Goal: Information Seeking & Learning: Learn about a topic

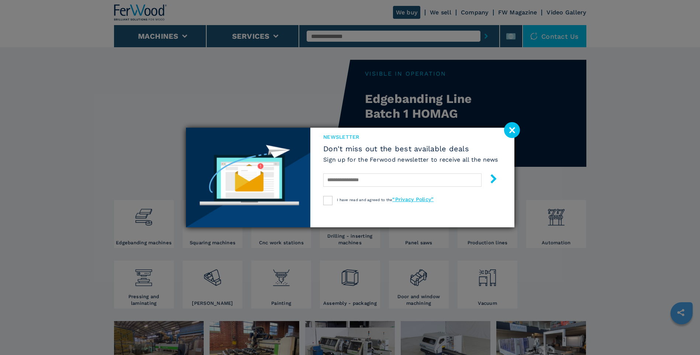
click at [287, 284] on div "newsletter Don't miss out the best available deals Sign up for the Ferwood news…" at bounding box center [350, 177] width 700 height 355
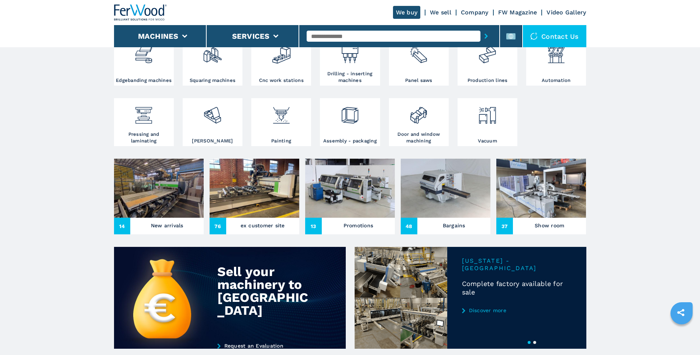
scroll to position [148, 0]
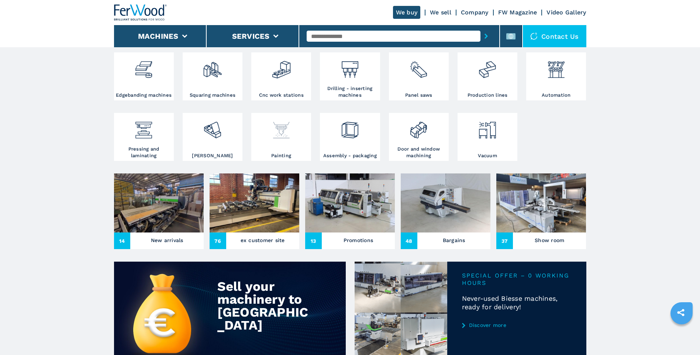
click at [280, 136] on img at bounding box center [281, 127] width 20 height 25
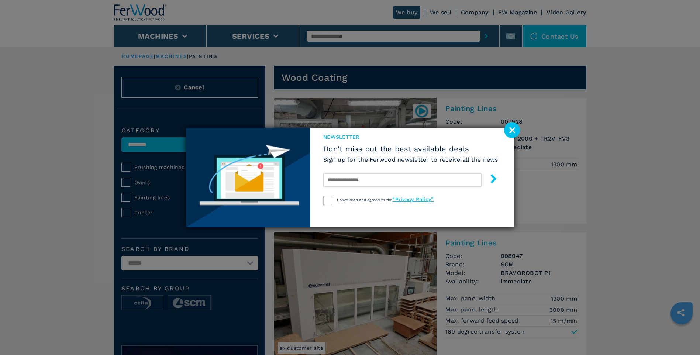
click at [512, 124] on image at bounding box center [512, 130] width 16 height 16
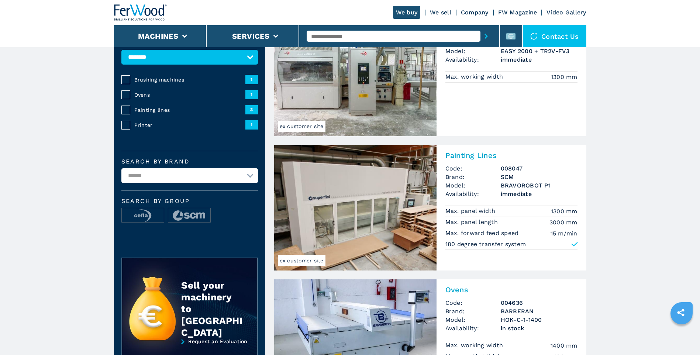
scroll to position [89, 0]
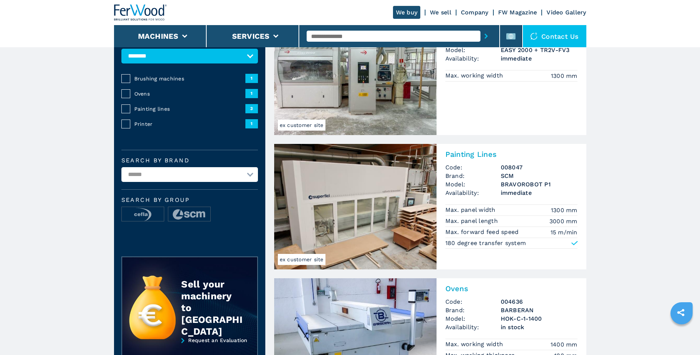
click at [468, 154] on h2 "Painting Lines" at bounding box center [511, 154] width 132 height 9
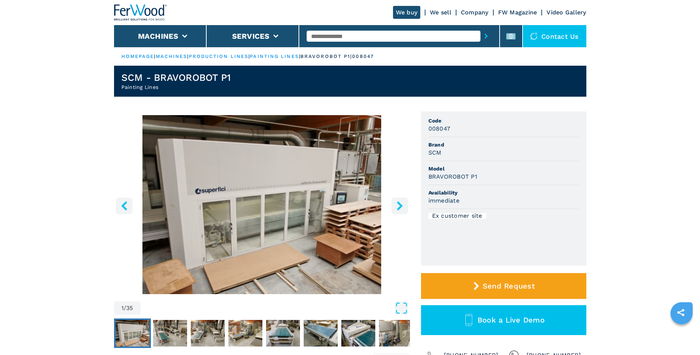
click at [399, 203] on icon "right-button" at bounding box center [400, 205] width 6 height 9
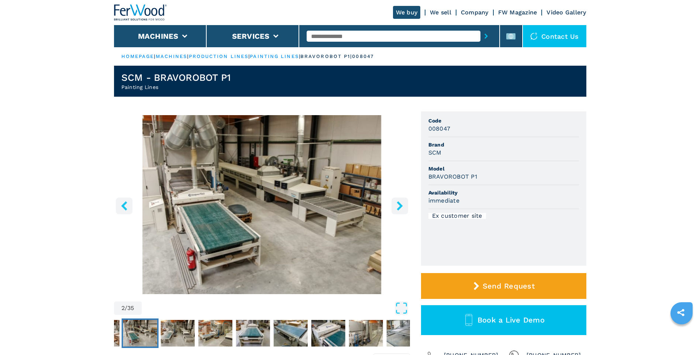
click at [399, 203] on icon "right-button" at bounding box center [400, 205] width 6 height 9
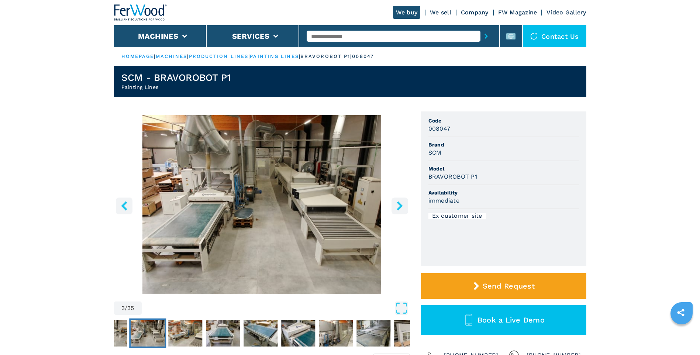
click at [399, 203] on icon "right-button" at bounding box center [400, 205] width 6 height 9
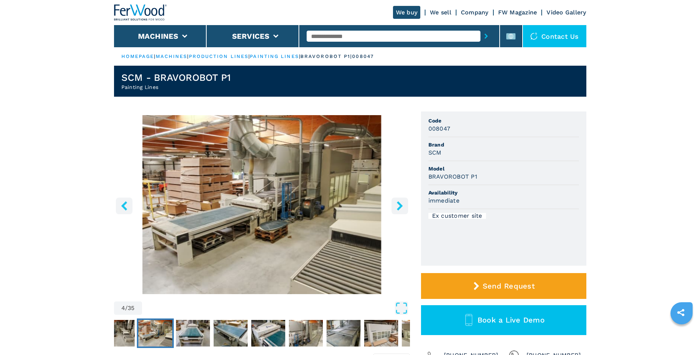
click at [399, 203] on icon "right-button" at bounding box center [400, 205] width 6 height 9
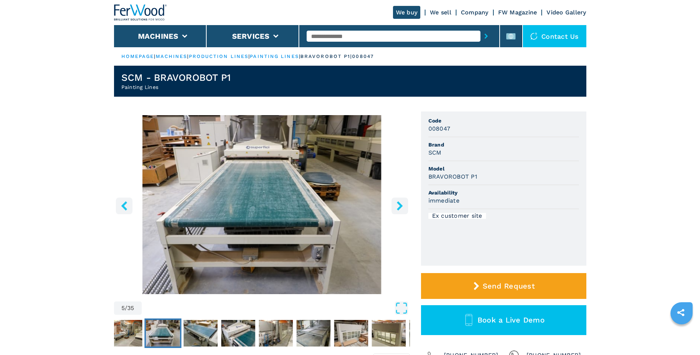
click at [399, 203] on icon "right-button" at bounding box center [400, 205] width 6 height 9
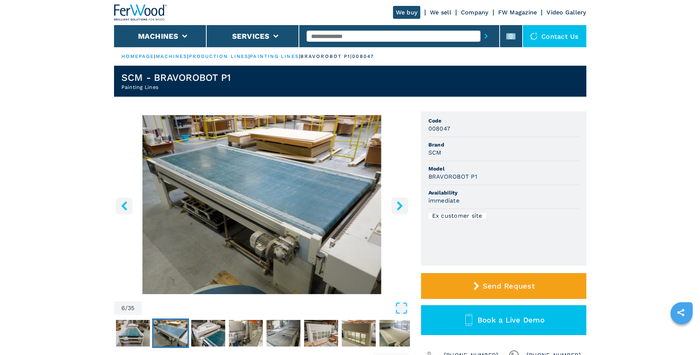
click at [399, 203] on icon "right-button" at bounding box center [400, 205] width 6 height 9
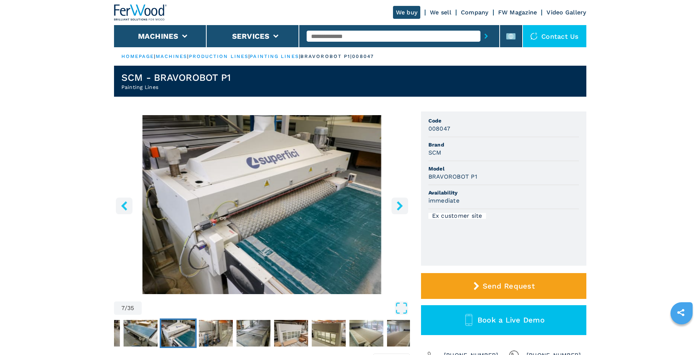
click at [399, 203] on icon "right-button" at bounding box center [400, 205] width 6 height 9
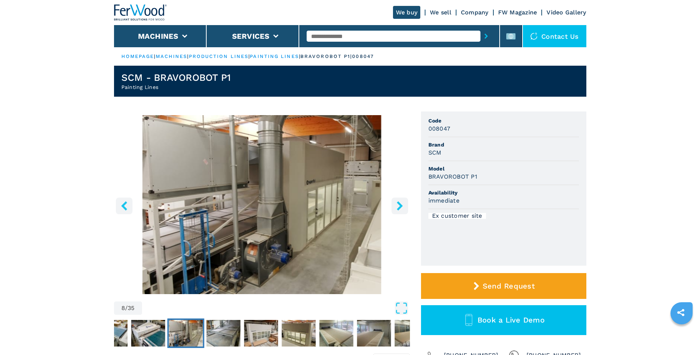
click at [399, 203] on icon "right-button" at bounding box center [400, 205] width 6 height 9
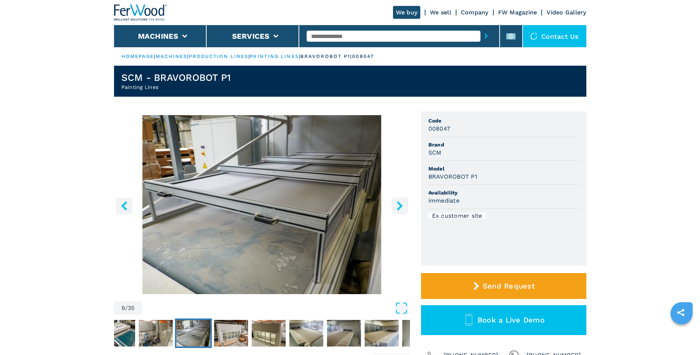
click at [399, 203] on icon "right-button" at bounding box center [400, 205] width 6 height 9
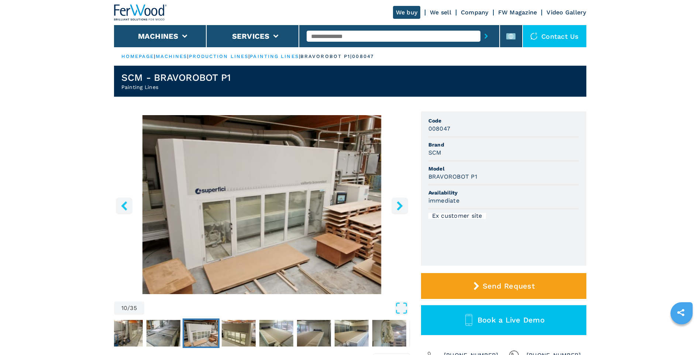
click at [399, 203] on icon "right-button" at bounding box center [400, 205] width 6 height 9
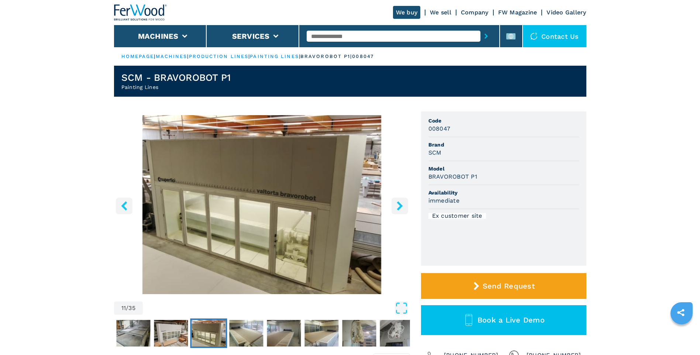
click at [399, 203] on icon "right-button" at bounding box center [400, 205] width 6 height 9
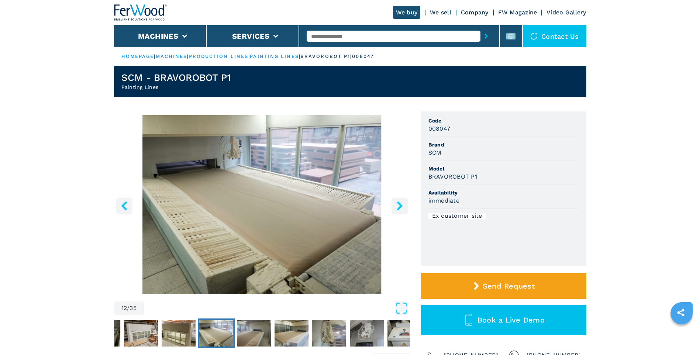
click at [399, 203] on icon "right-button" at bounding box center [400, 205] width 6 height 9
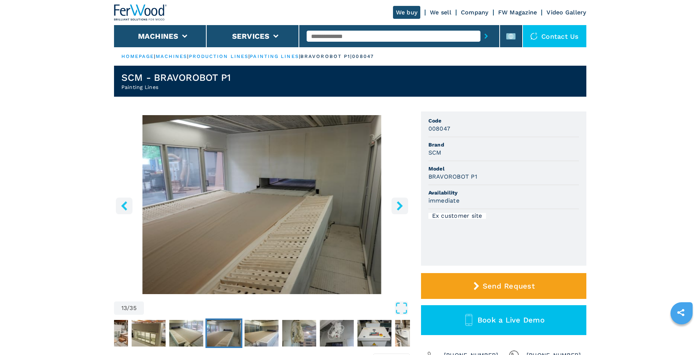
click at [399, 203] on icon "right-button" at bounding box center [400, 205] width 6 height 9
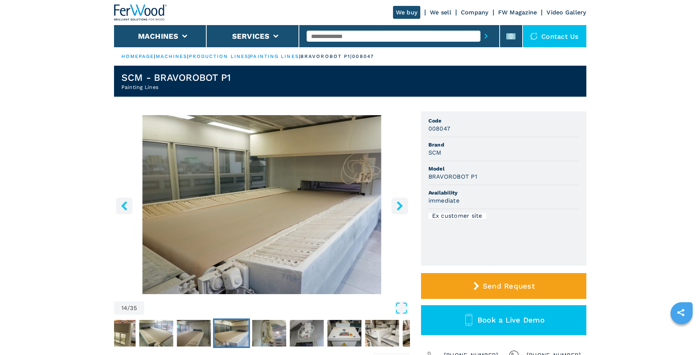
click at [399, 203] on icon "right-button" at bounding box center [400, 205] width 6 height 9
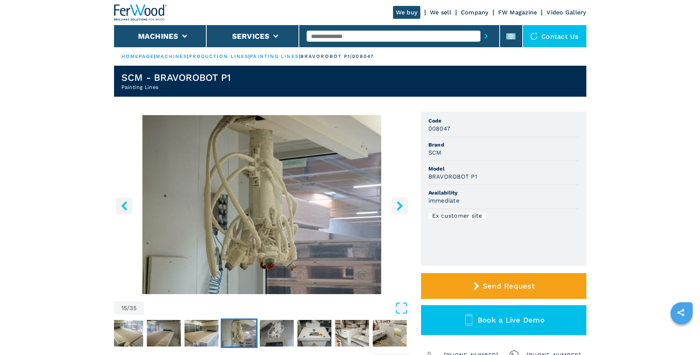
click at [399, 203] on icon "right-button" at bounding box center [400, 205] width 6 height 9
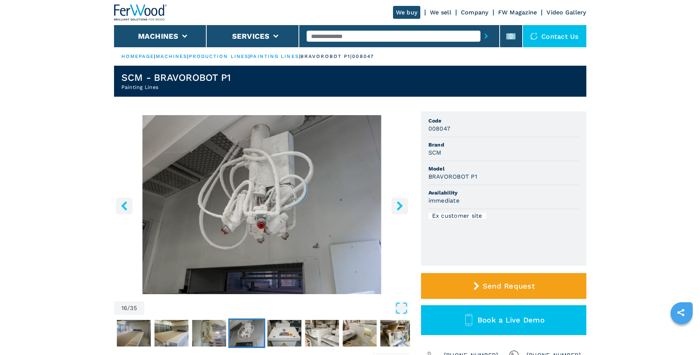
click at [399, 203] on icon "right-button" at bounding box center [400, 205] width 6 height 9
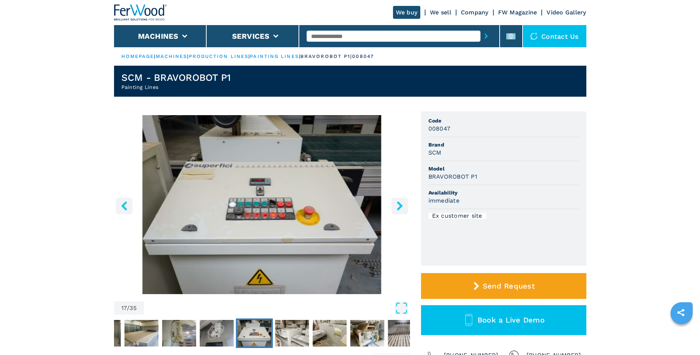
click at [399, 203] on icon "right-button" at bounding box center [400, 205] width 6 height 9
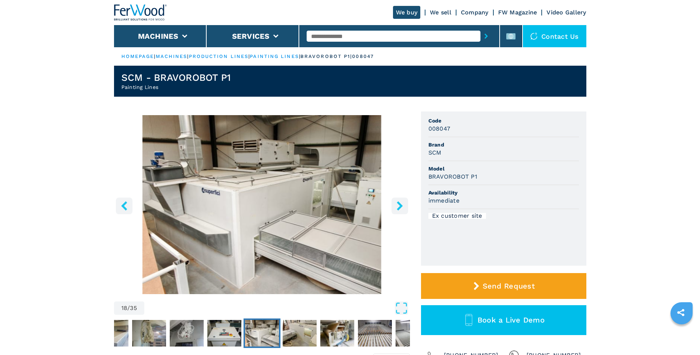
click at [399, 203] on icon "right-button" at bounding box center [400, 205] width 6 height 9
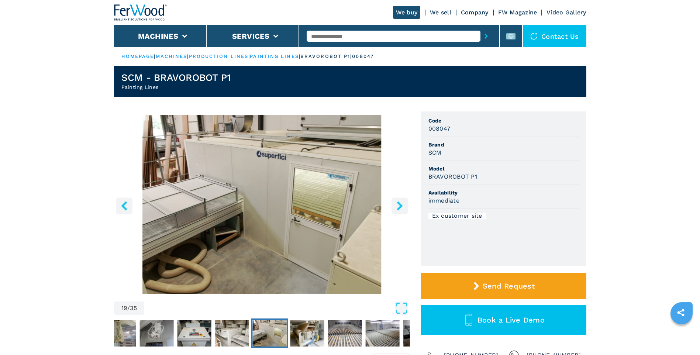
click at [399, 203] on icon "right-button" at bounding box center [400, 205] width 6 height 9
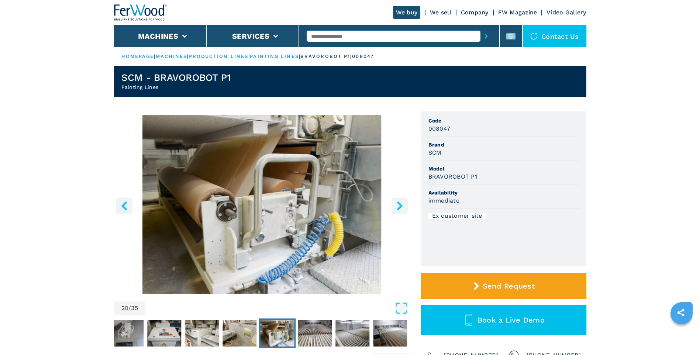
click at [399, 203] on icon "right-button" at bounding box center [400, 205] width 6 height 9
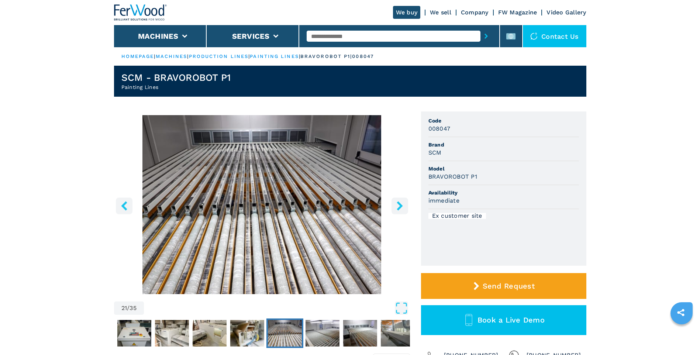
click at [399, 203] on icon "right-button" at bounding box center [400, 205] width 6 height 9
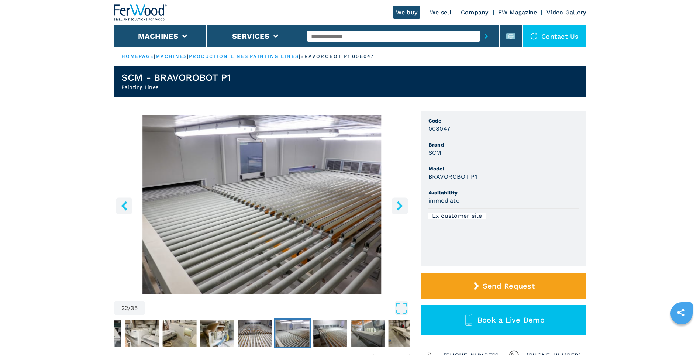
click at [399, 203] on icon "right-button" at bounding box center [400, 205] width 6 height 9
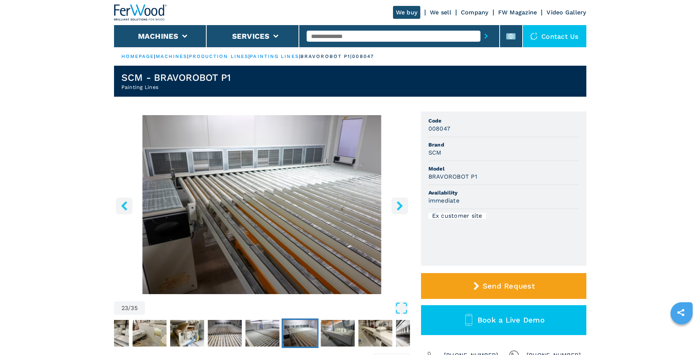
click at [399, 203] on icon "right-button" at bounding box center [400, 205] width 6 height 9
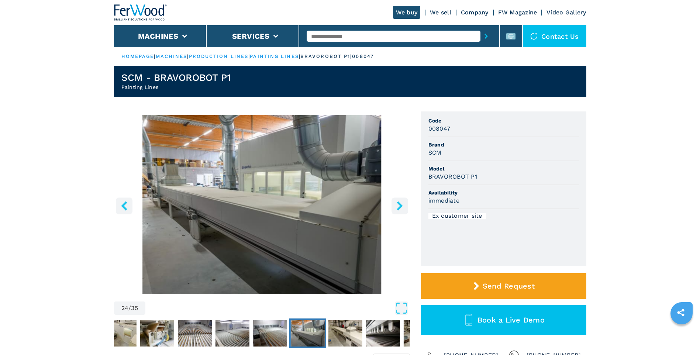
click at [399, 203] on icon "right-button" at bounding box center [400, 205] width 6 height 9
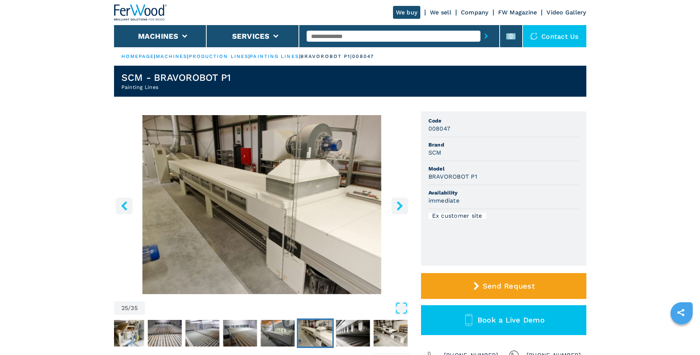
click at [399, 203] on icon "right-button" at bounding box center [400, 205] width 6 height 9
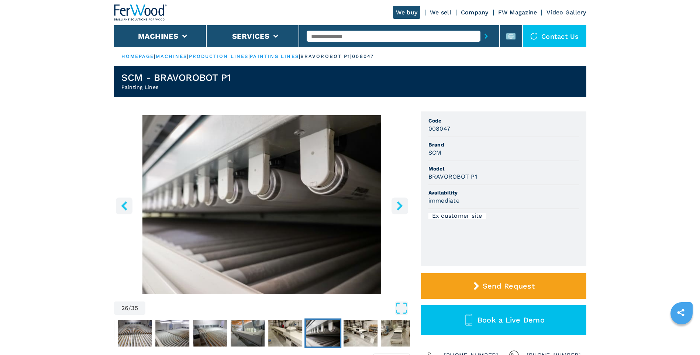
click at [399, 204] on icon "right-button" at bounding box center [400, 205] width 6 height 9
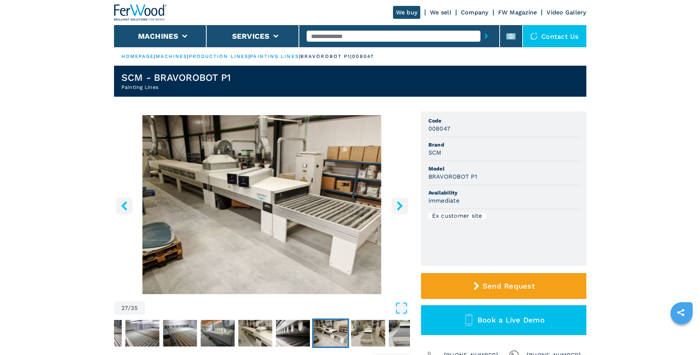
click at [399, 204] on icon "right-button" at bounding box center [400, 205] width 6 height 9
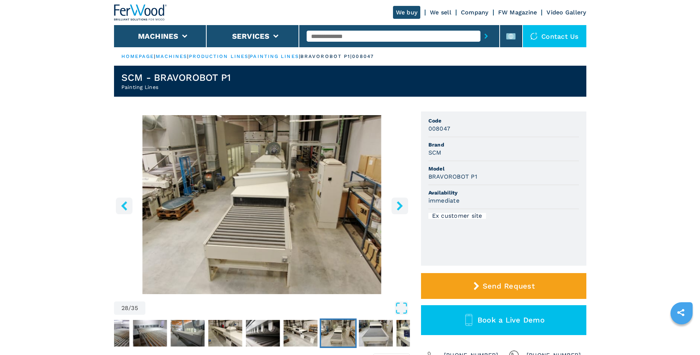
click at [399, 204] on icon "right-button" at bounding box center [400, 205] width 6 height 9
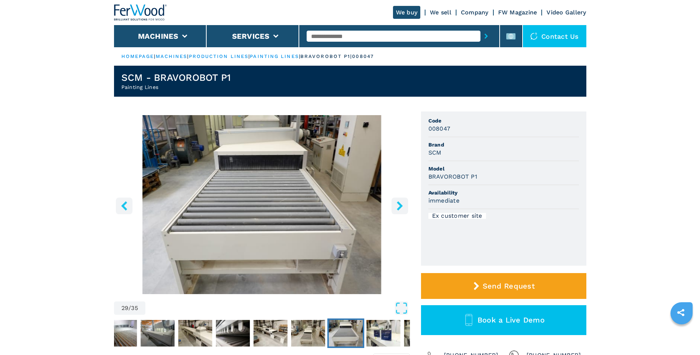
click at [399, 204] on icon "right-button" at bounding box center [400, 205] width 6 height 9
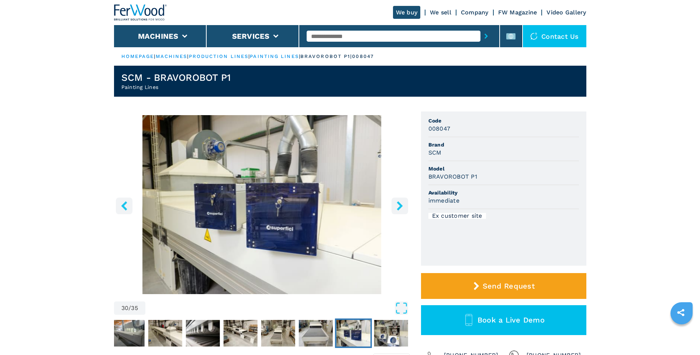
click at [399, 204] on icon "right-button" at bounding box center [400, 205] width 6 height 9
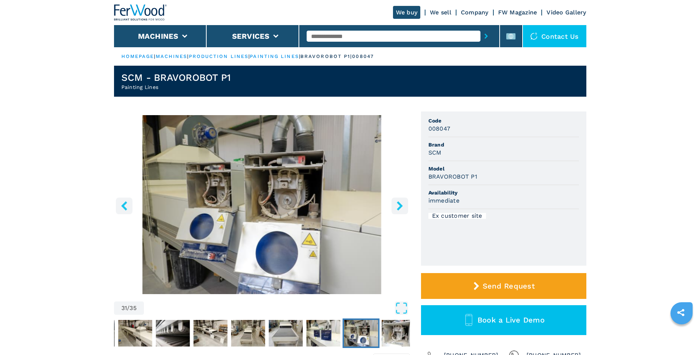
click at [399, 204] on icon "right-button" at bounding box center [400, 205] width 6 height 9
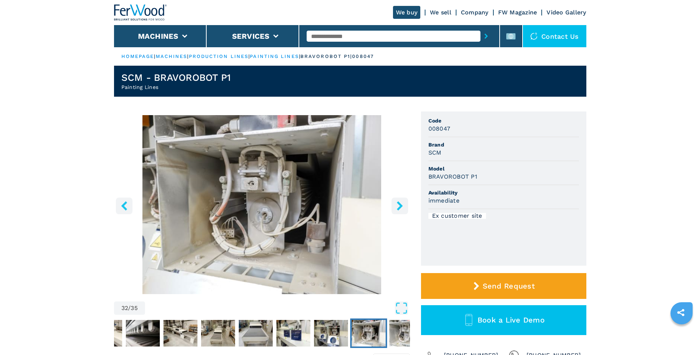
click at [399, 204] on icon "right-button" at bounding box center [400, 205] width 6 height 9
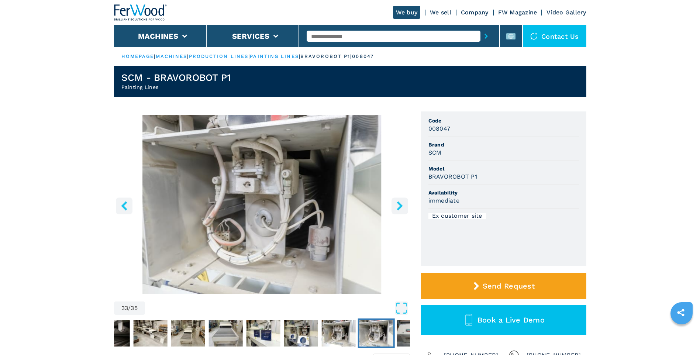
click at [399, 204] on icon "right-button" at bounding box center [400, 205] width 6 height 9
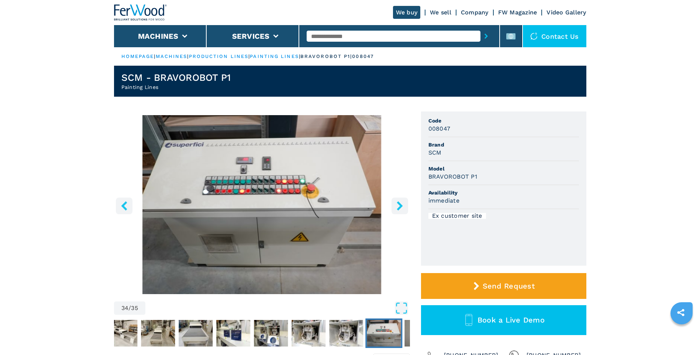
click at [399, 204] on icon "right-button" at bounding box center [400, 205] width 6 height 9
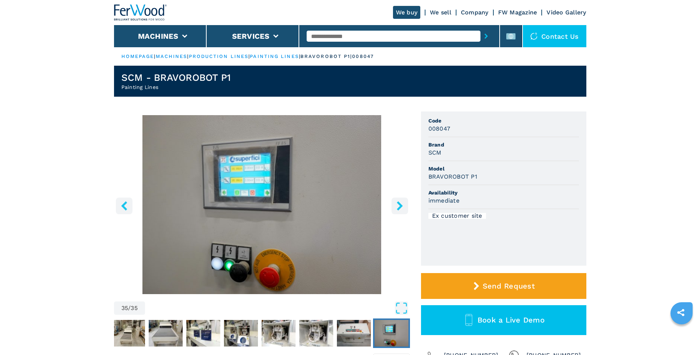
click at [399, 204] on icon "right-button" at bounding box center [400, 205] width 6 height 9
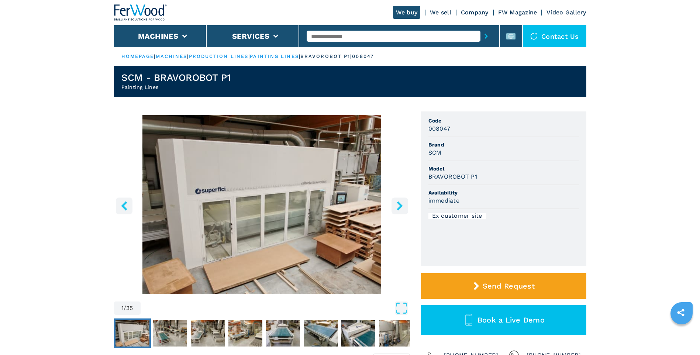
click at [399, 204] on icon "right-button" at bounding box center [400, 205] width 6 height 9
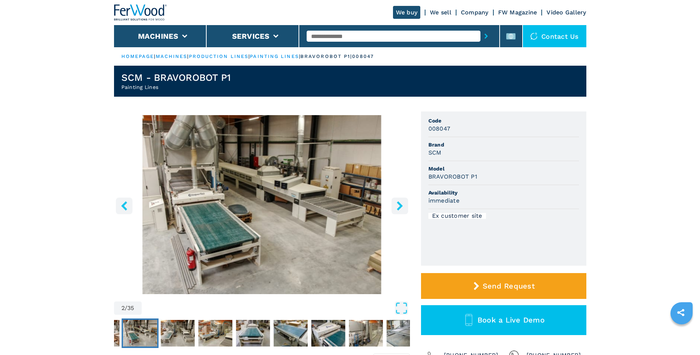
click at [399, 204] on icon "right-button" at bounding box center [400, 205] width 6 height 9
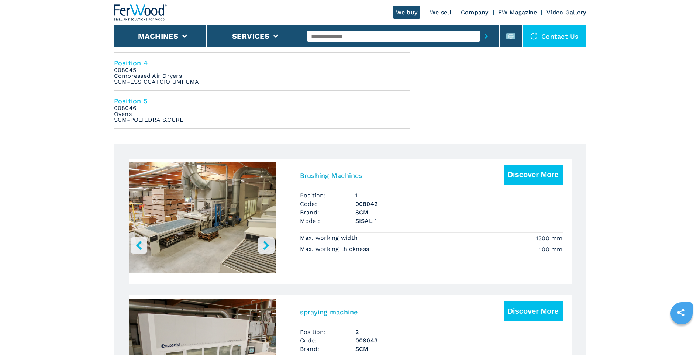
scroll to position [443, 0]
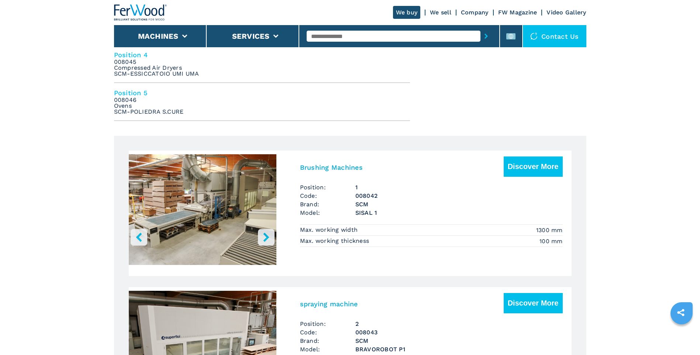
click at [138, 12] on img at bounding box center [140, 12] width 53 height 16
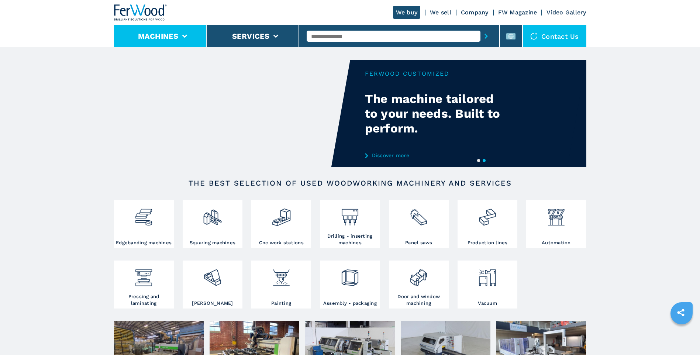
click at [159, 32] on button "Machines" at bounding box center [158, 36] width 41 height 9
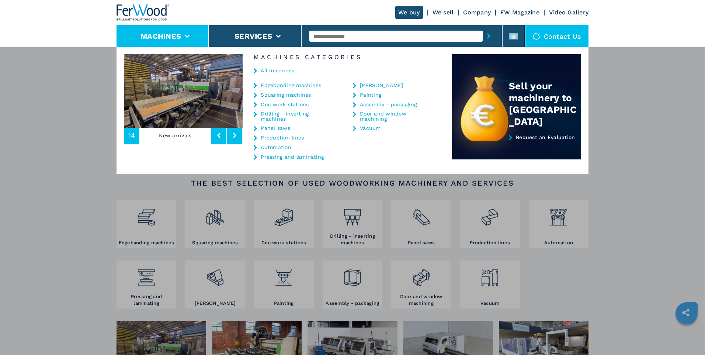
click at [174, 106] on img at bounding box center [183, 91] width 119 height 74
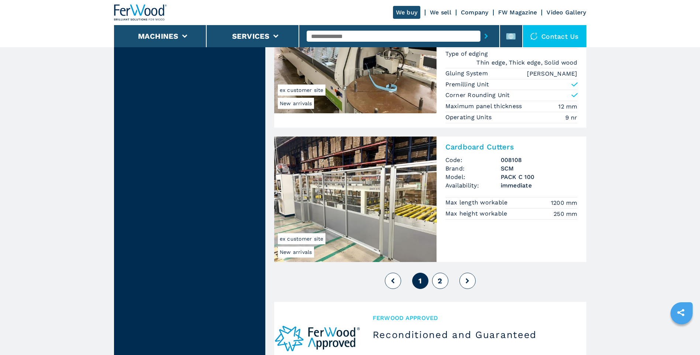
scroll to position [1697, 0]
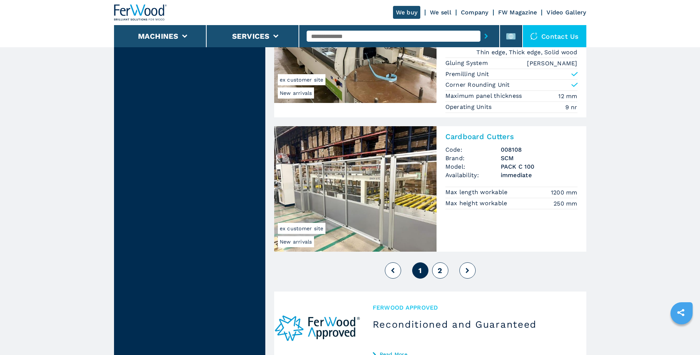
click at [440, 268] on span "2" at bounding box center [439, 270] width 4 height 9
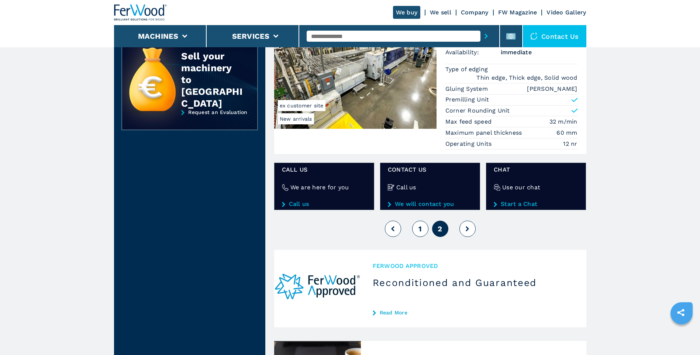
scroll to position [251, 0]
